Goal: Task Accomplishment & Management: Use online tool/utility

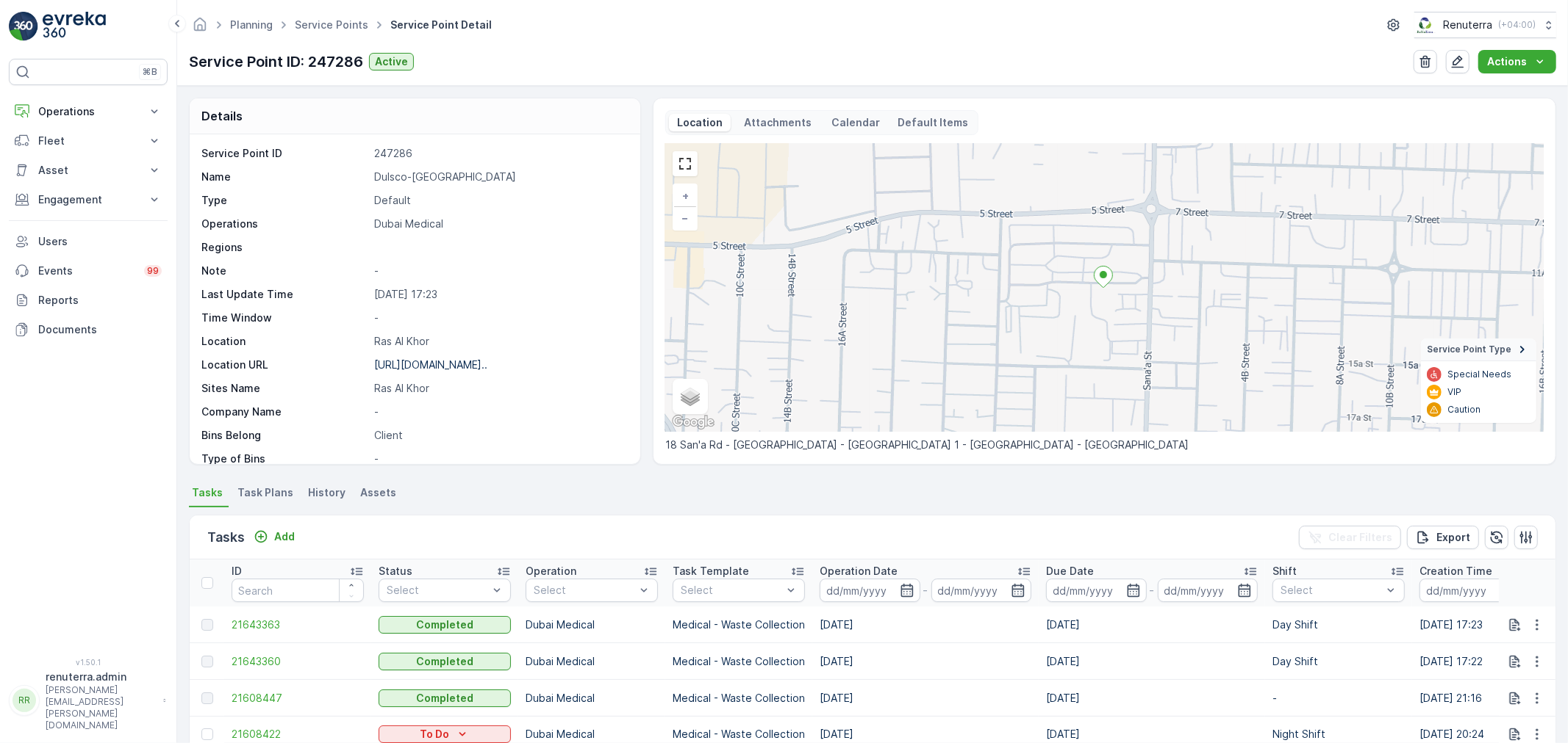
scroll to position [202, 0]
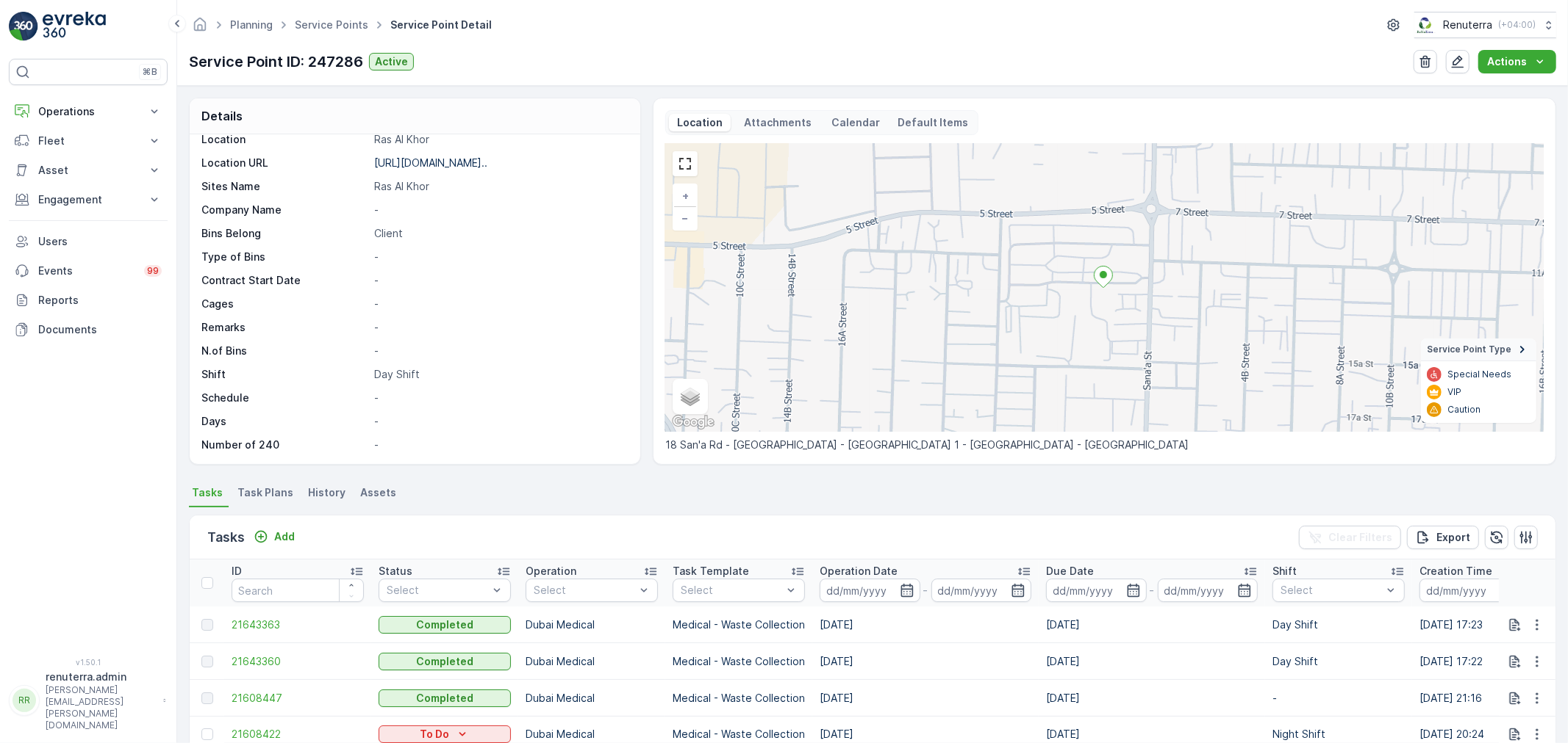
click at [358, 4] on div "Planning Service Points Service Point Detail Renuterra ( +04:00 ) Service Point…" at bounding box center [873, 43] width 1391 height 86
click at [346, 17] on span "Service Points" at bounding box center [331, 24] width 80 height 14
click at [311, 20] on link "Service Points" at bounding box center [331, 24] width 74 height 12
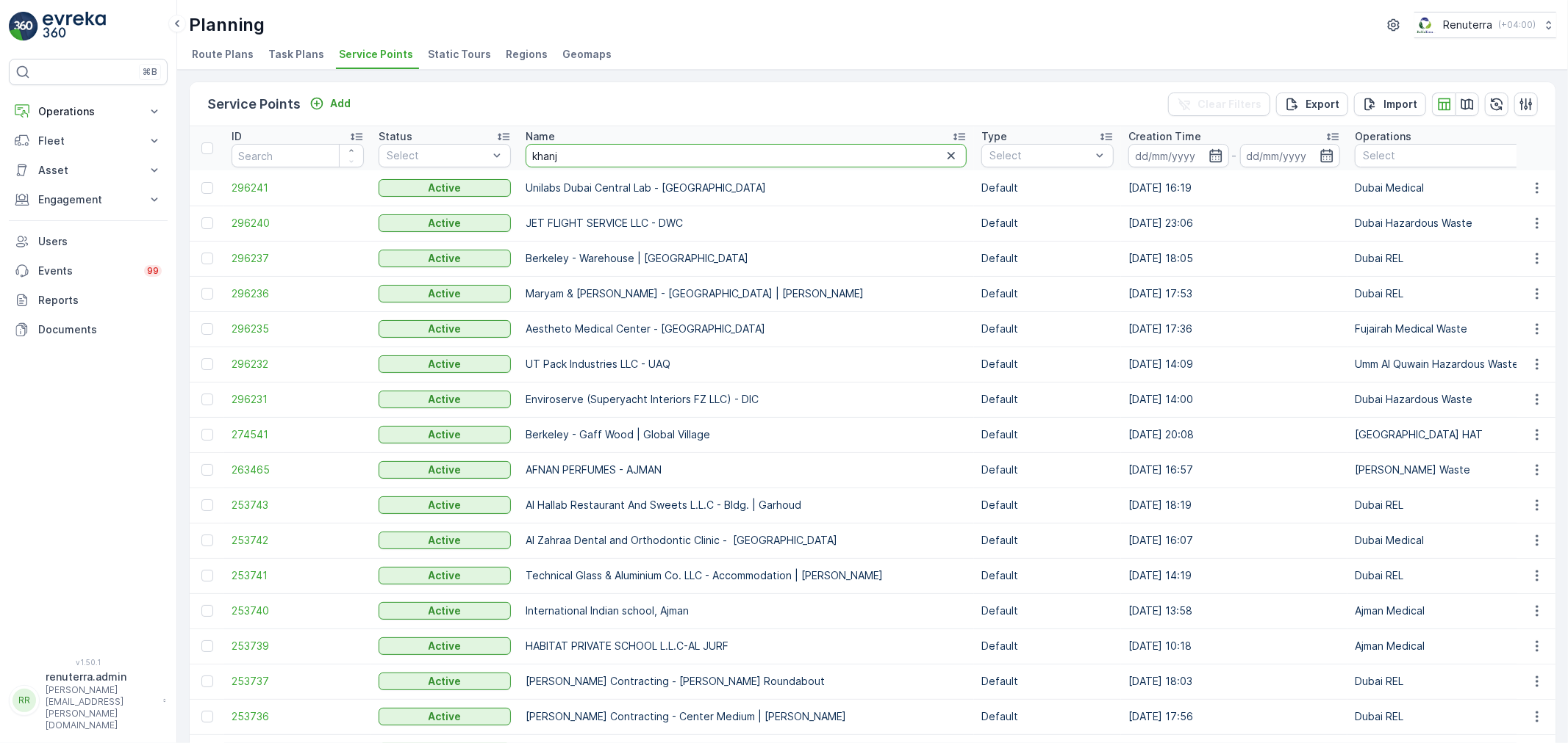
type input "khan"
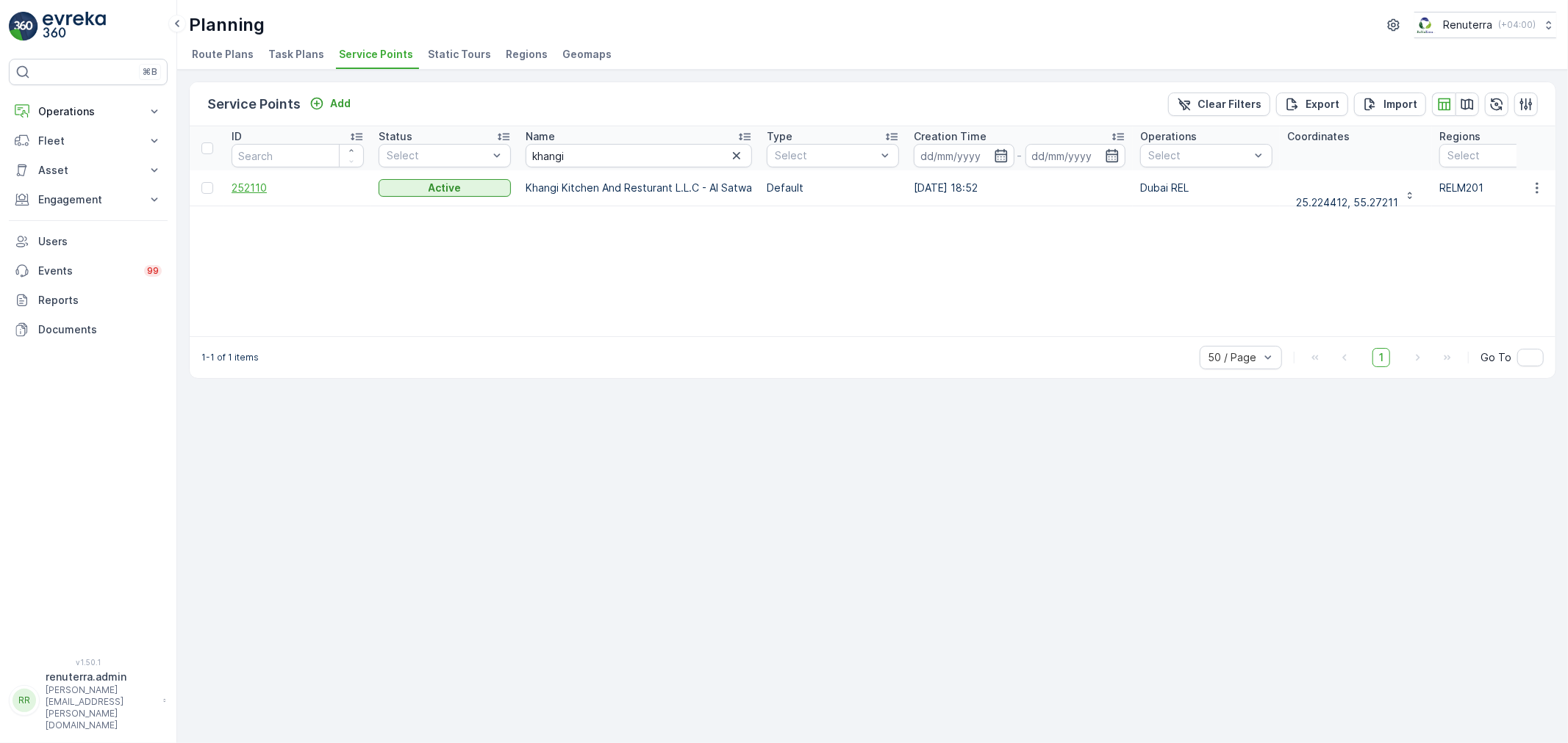
click at [253, 190] on span "252110" at bounding box center [298, 188] width 132 height 14
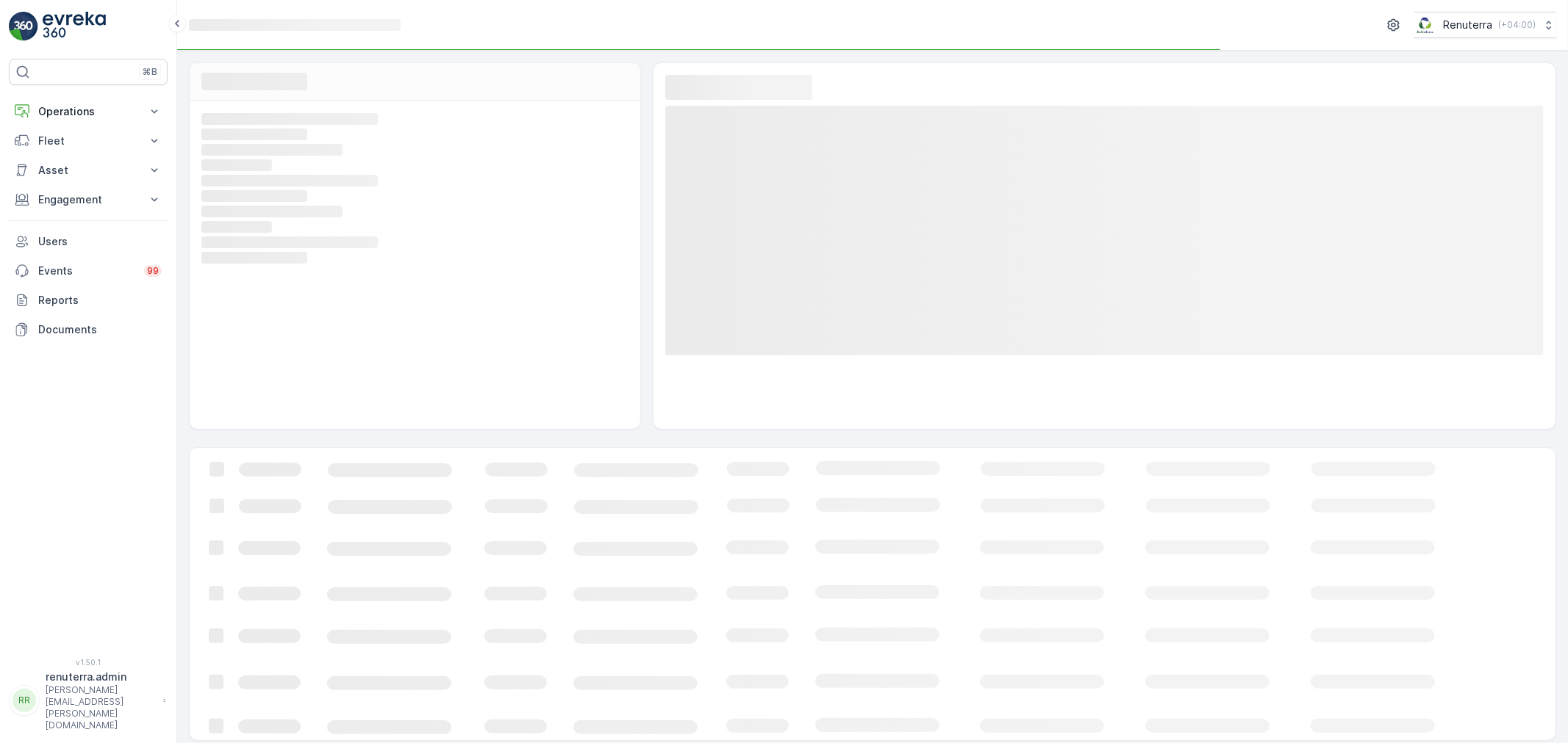
scroll to position [5, 0]
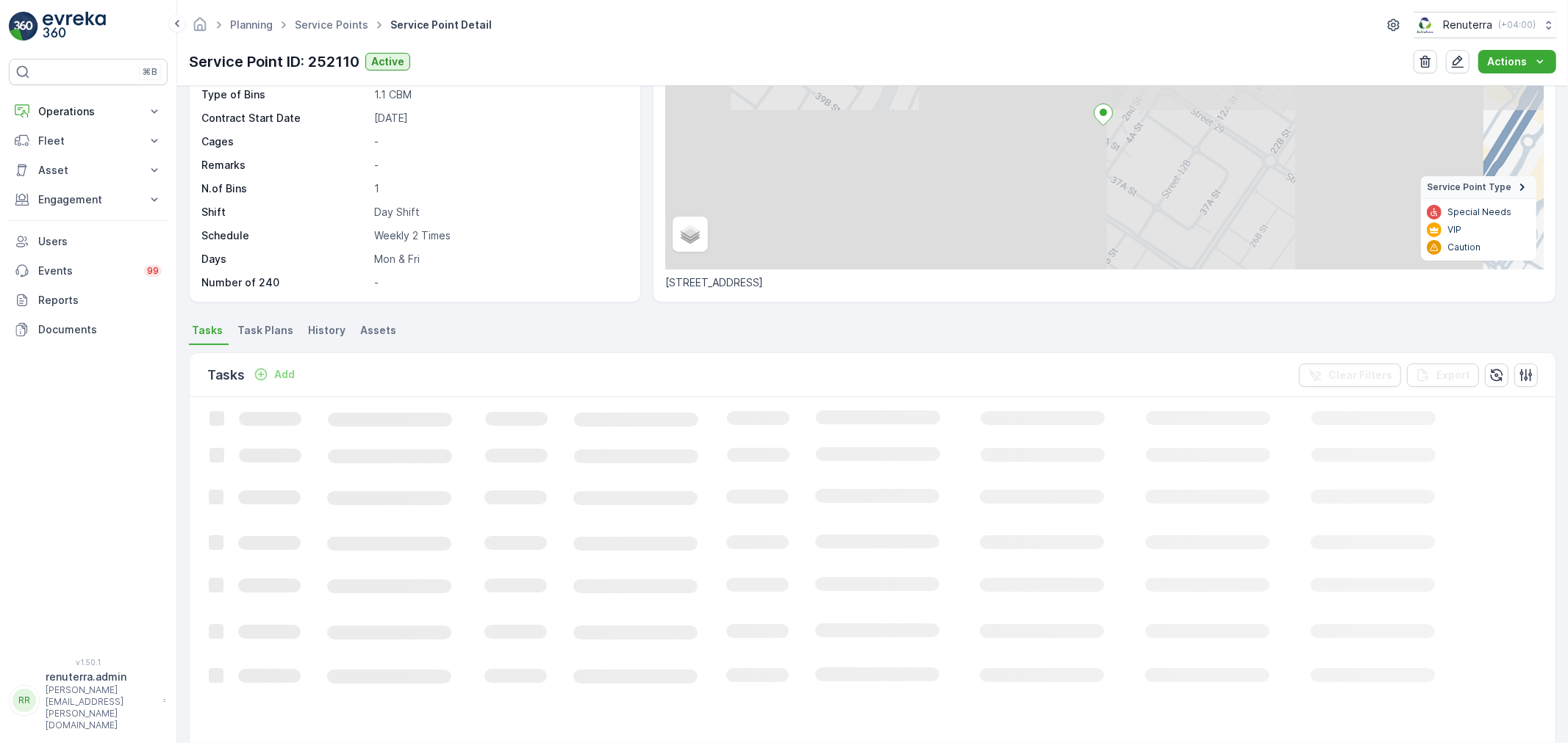
scroll to position [163, 0]
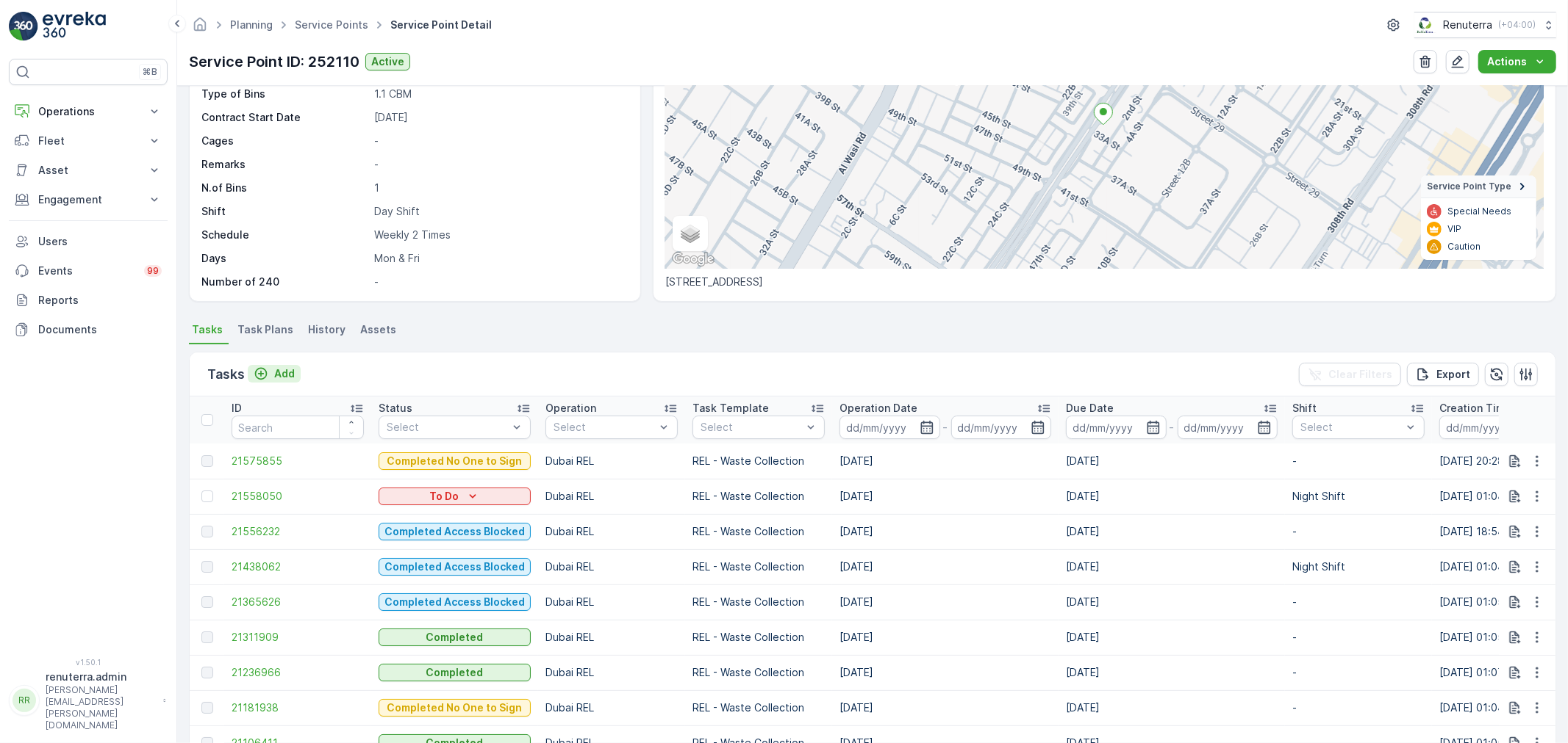
click at [287, 378] on p "Add" at bounding box center [284, 373] width 20 height 14
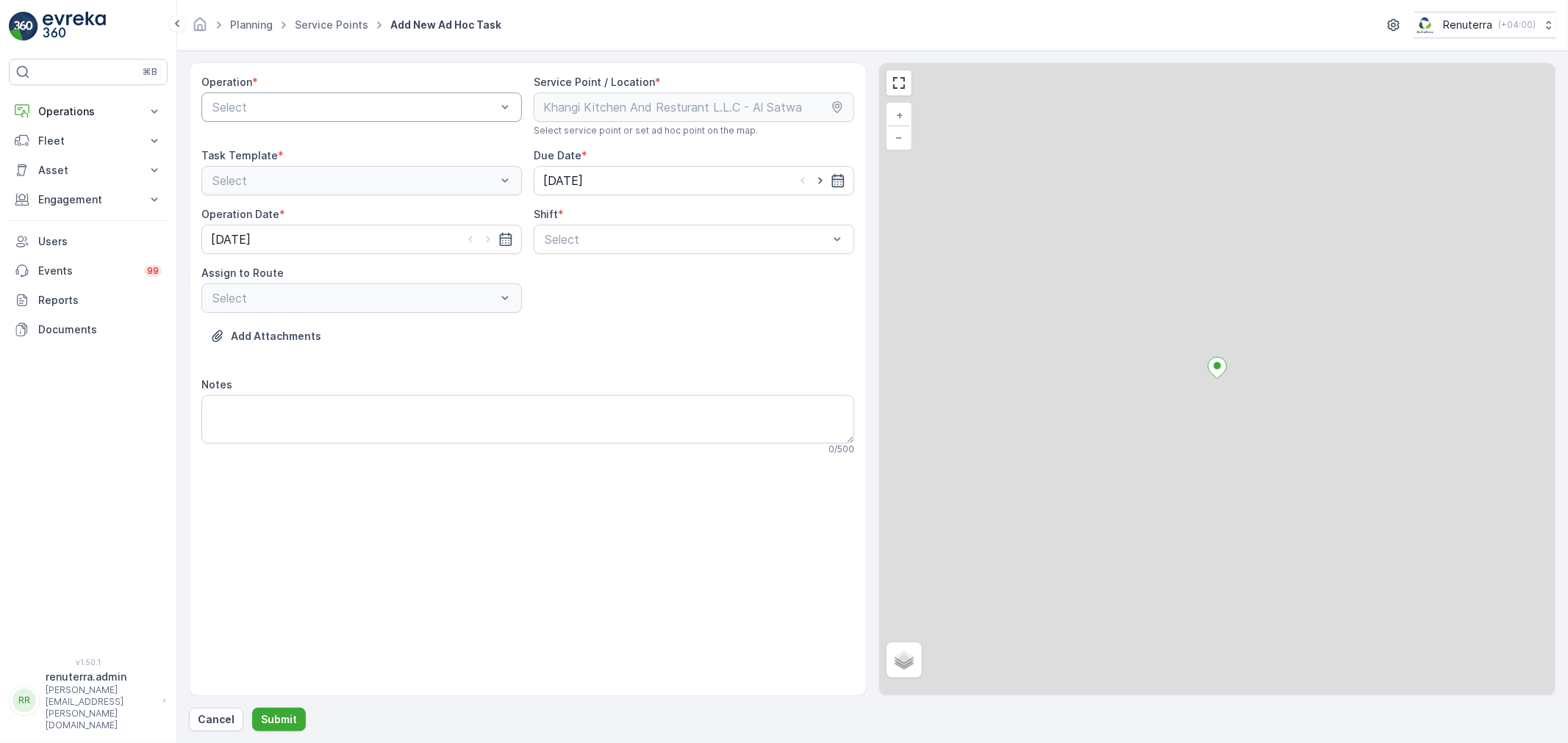
click at [261, 116] on div "Select" at bounding box center [361, 107] width 321 height 30
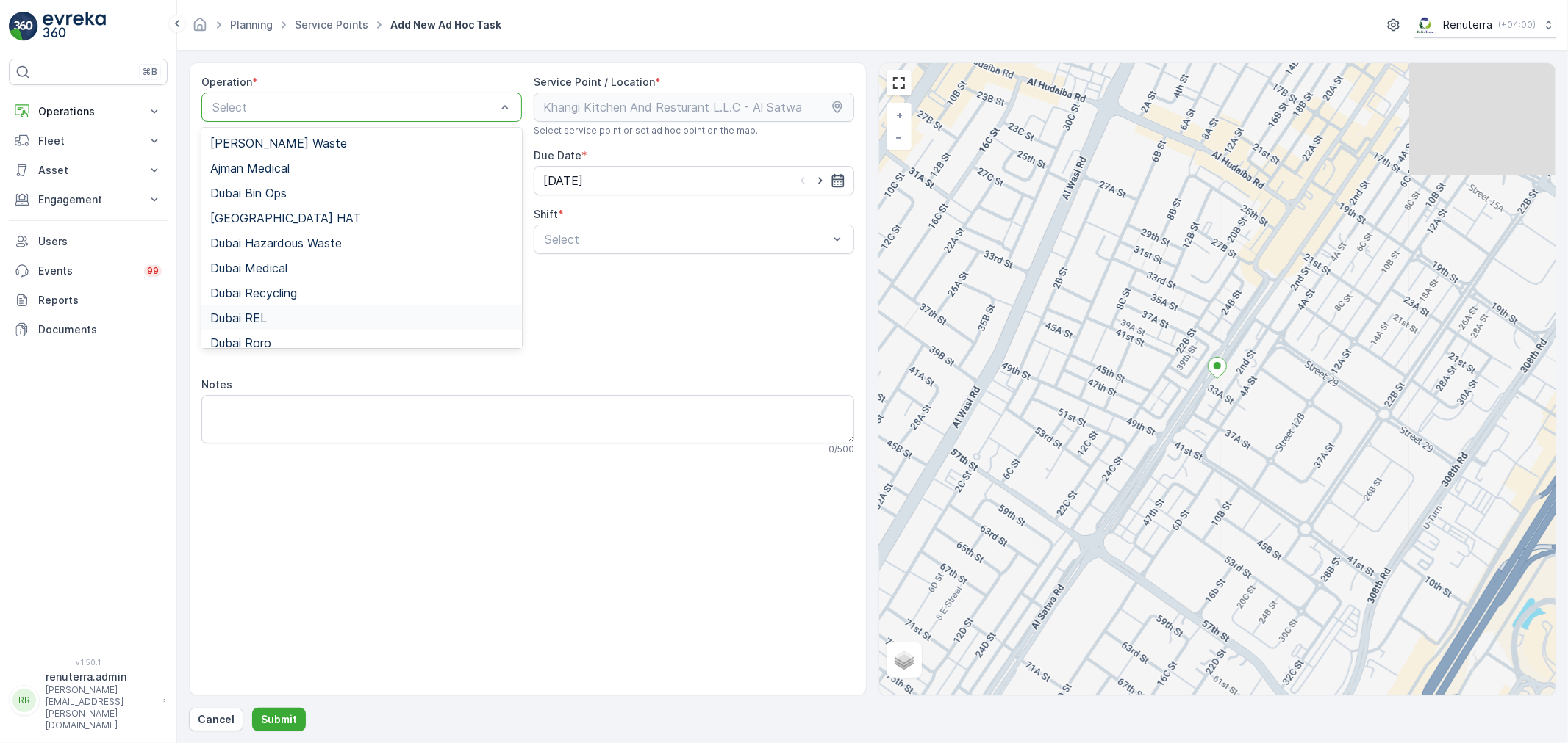
click at [276, 317] on div "Dubai REL" at bounding box center [361, 318] width 303 height 13
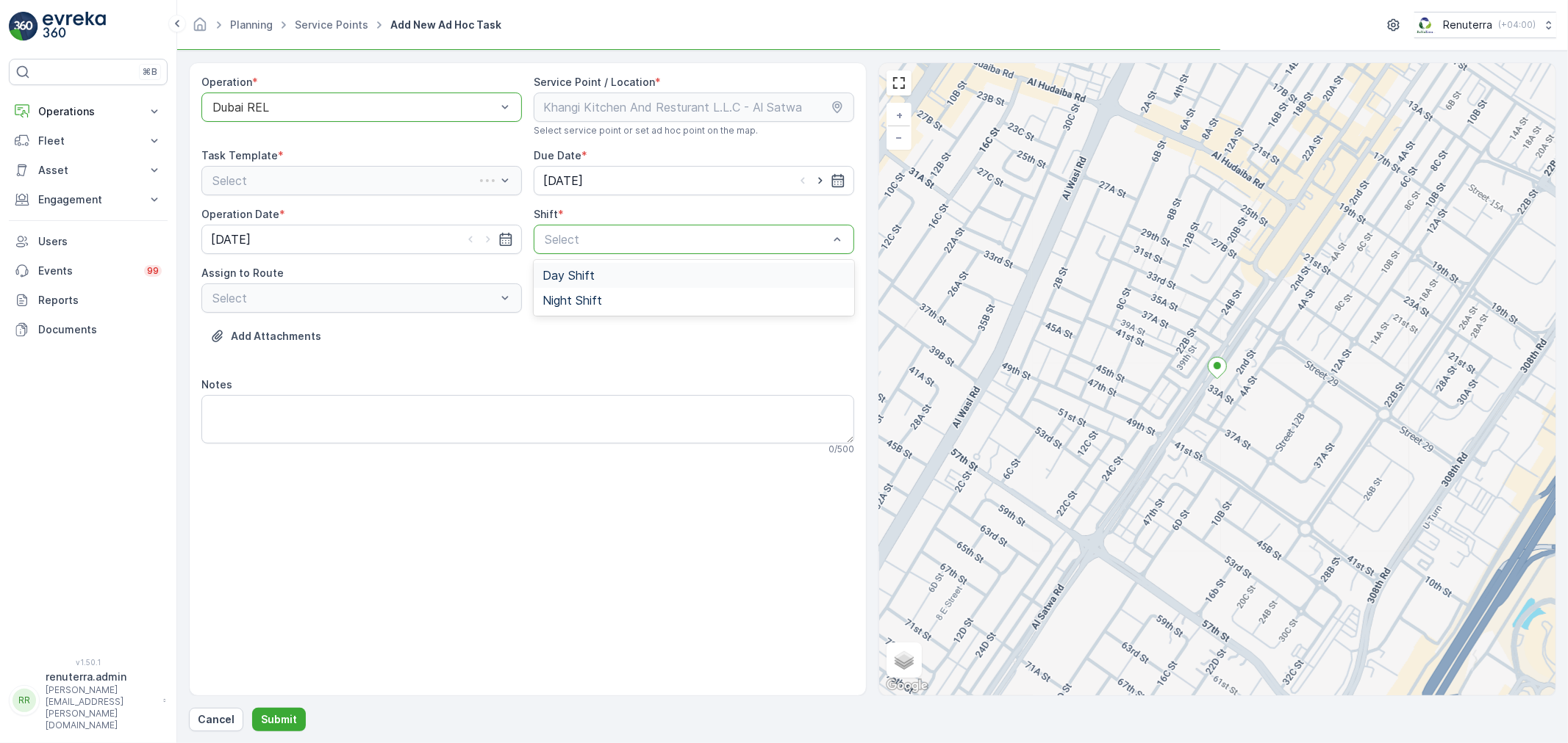
drag, startPoint x: 573, startPoint y: 236, endPoint x: 579, endPoint y: 286, distance: 50.4
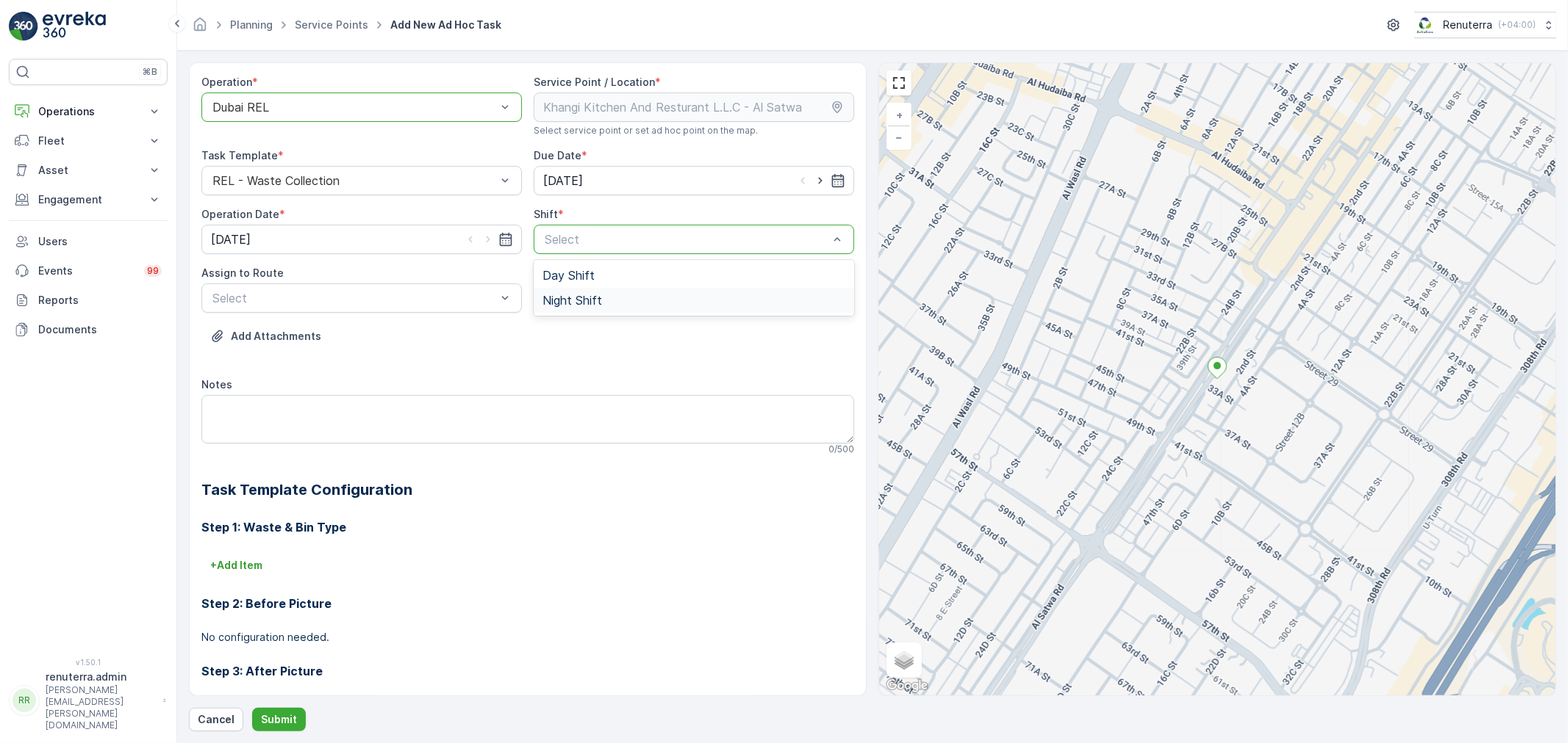
click at [542, 295] on span "Night Shift" at bounding box center [572, 301] width 59 height 13
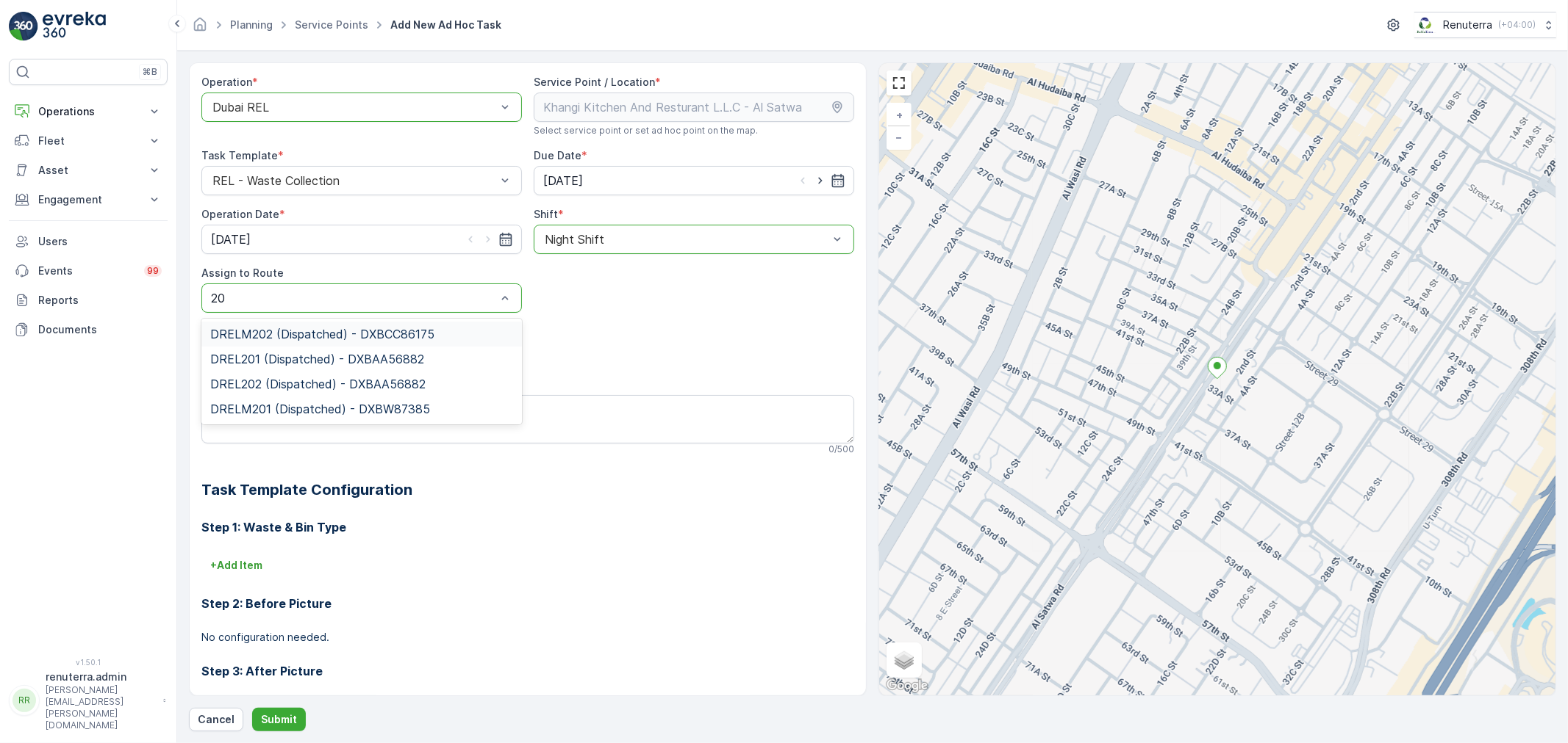
type input "201"
click at [297, 365] on div "DRELM201 (Dispatched) - DXBW87385" at bounding box center [361, 359] width 321 height 25
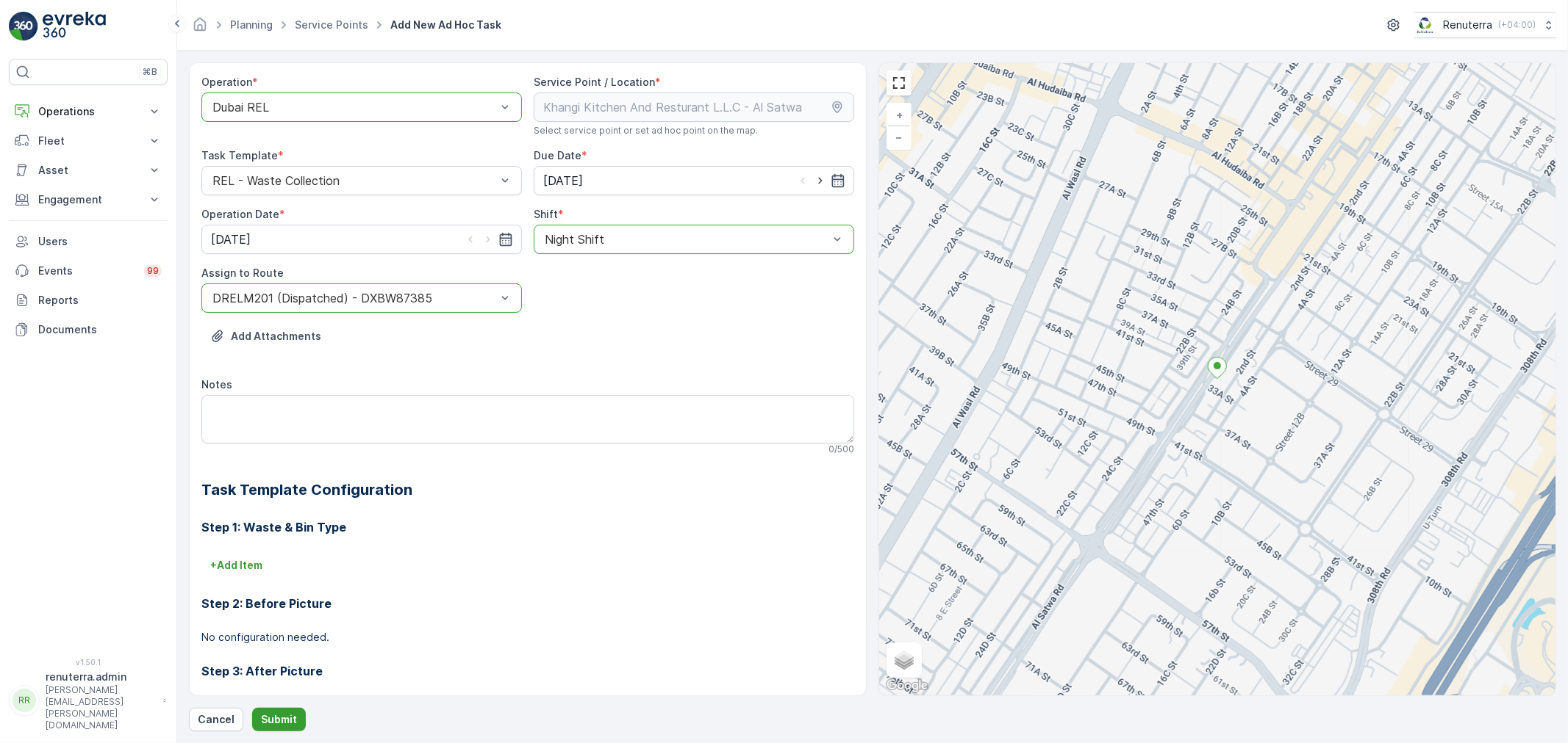
click at [285, 715] on p "Submit" at bounding box center [279, 719] width 36 height 14
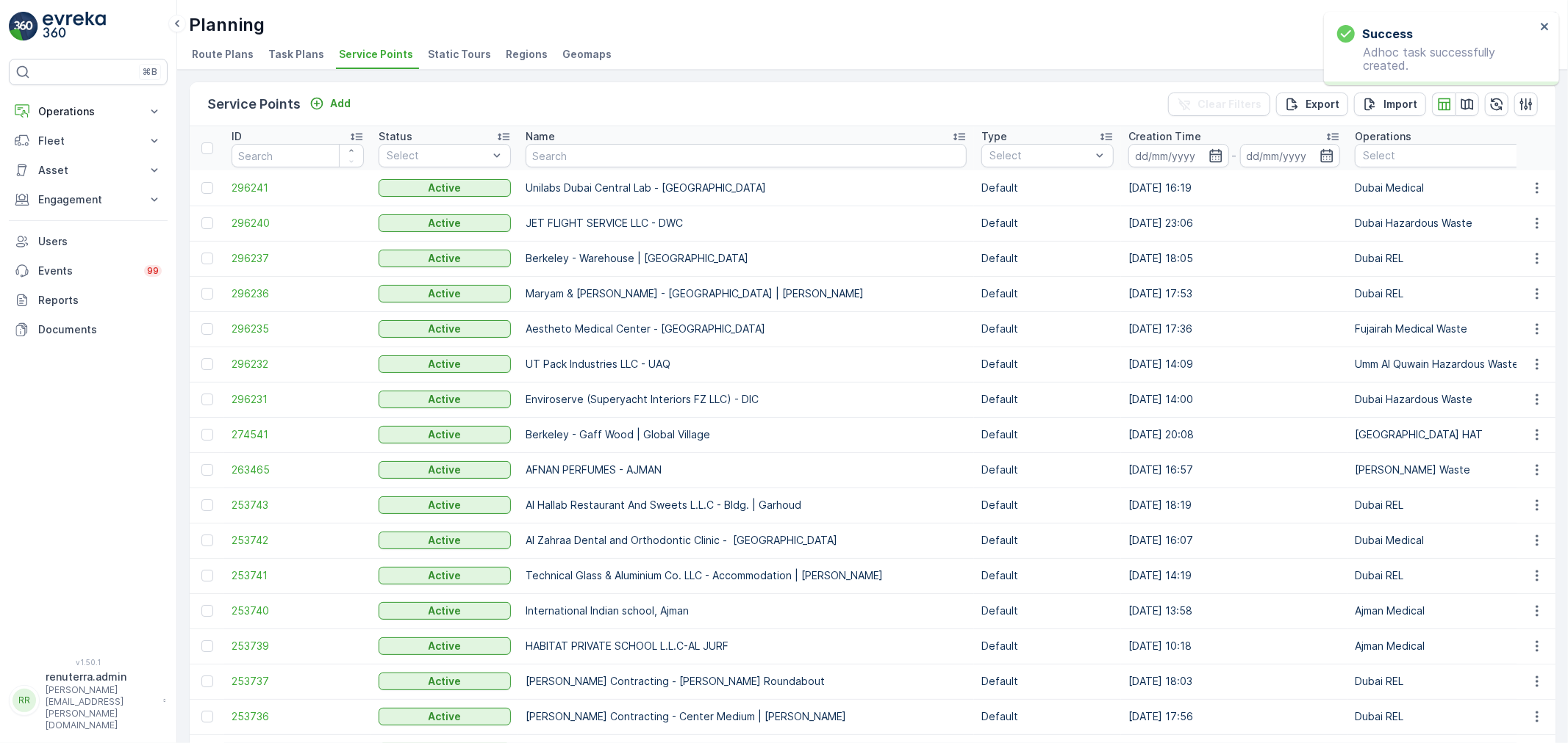
drag, startPoint x: 91, startPoint y: 108, endPoint x: 80, endPoint y: 174, distance: 66.9
click at [93, 110] on p "Operations" at bounding box center [88, 111] width 100 height 14
click at [80, 176] on p "Routes & Tasks" at bounding box center [75, 177] width 76 height 14
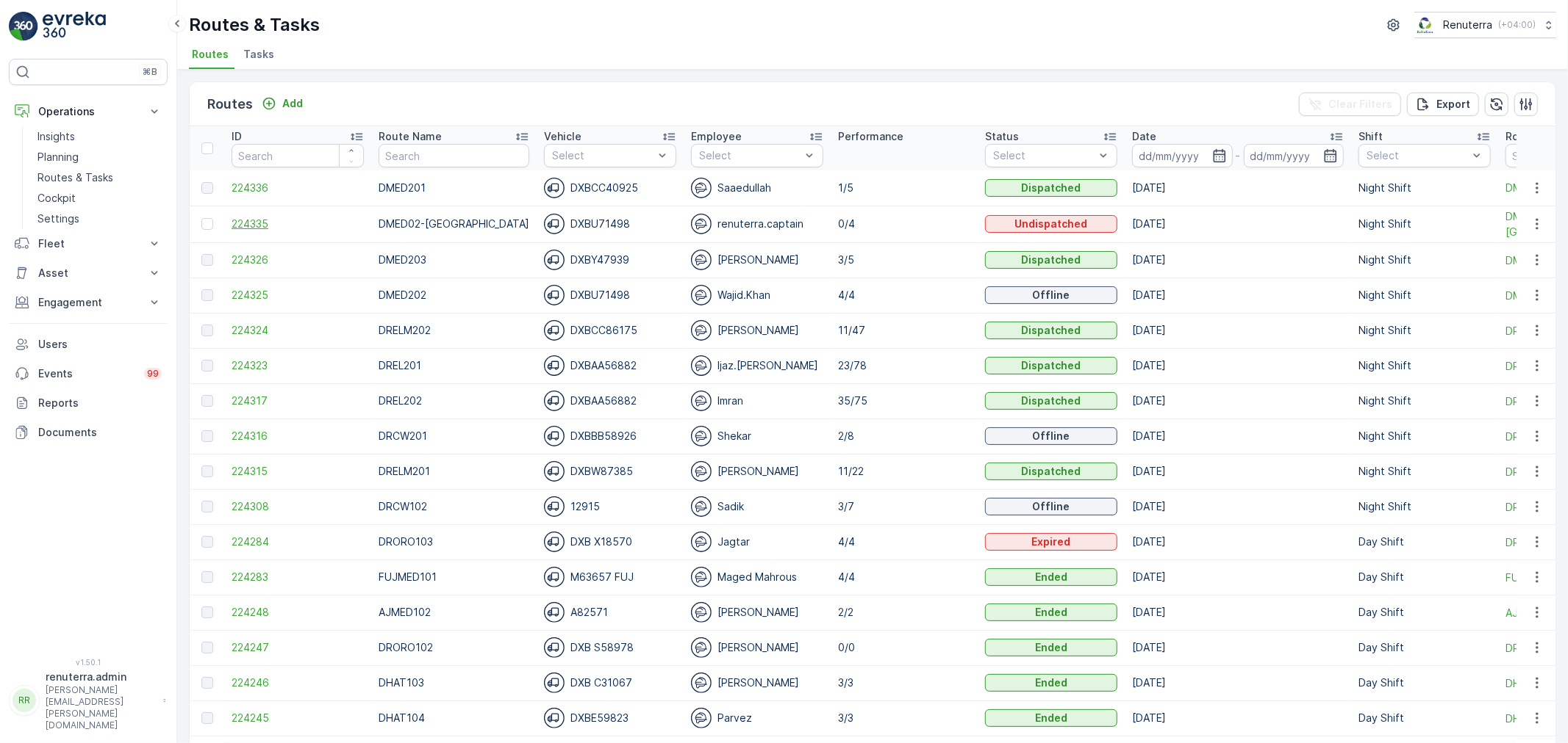
click at [250, 222] on span "224335" at bounding box center [298, 223] width 132 height 14
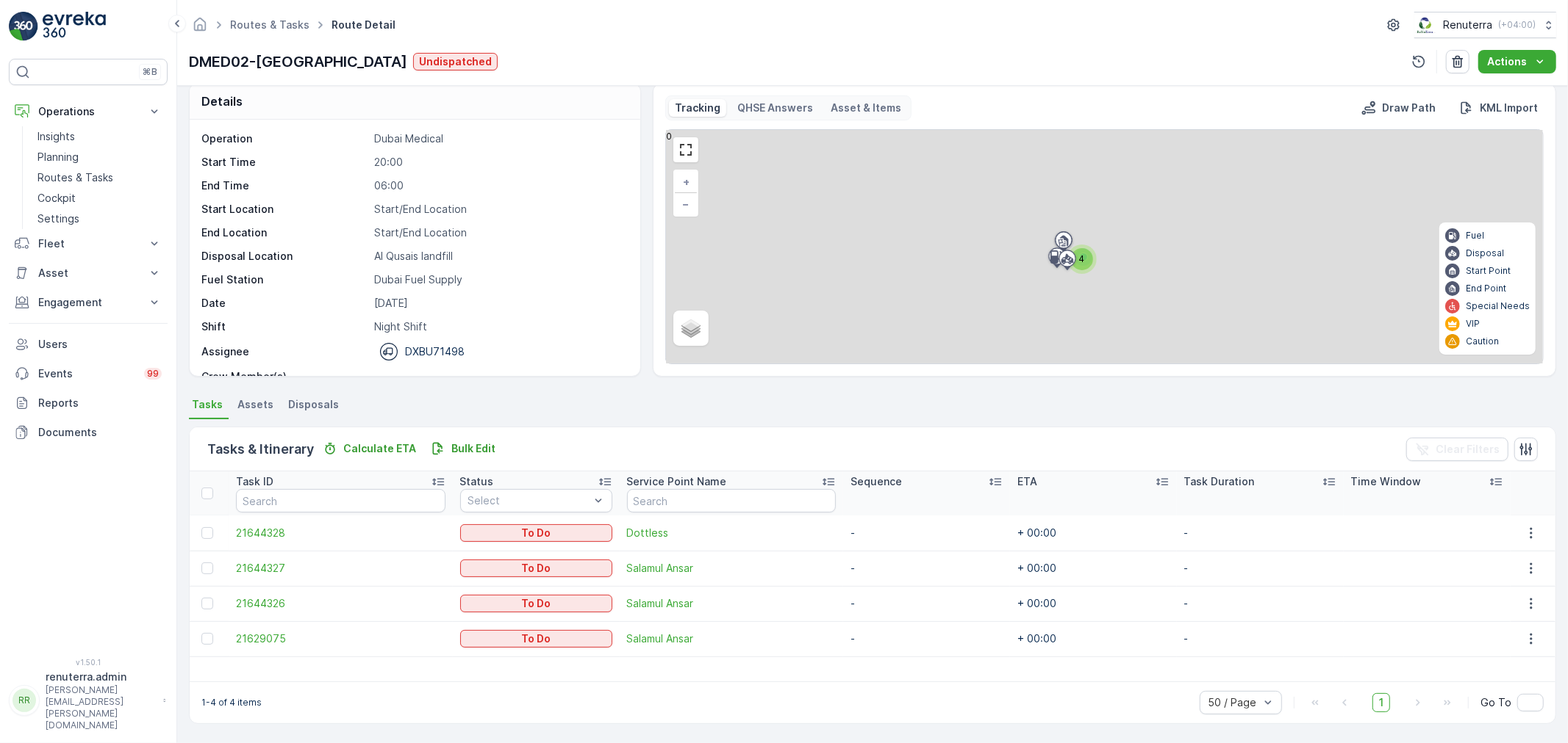
scroll to position [14, 0]
